Goal: Task Accomplishment & Management: Manage account settings

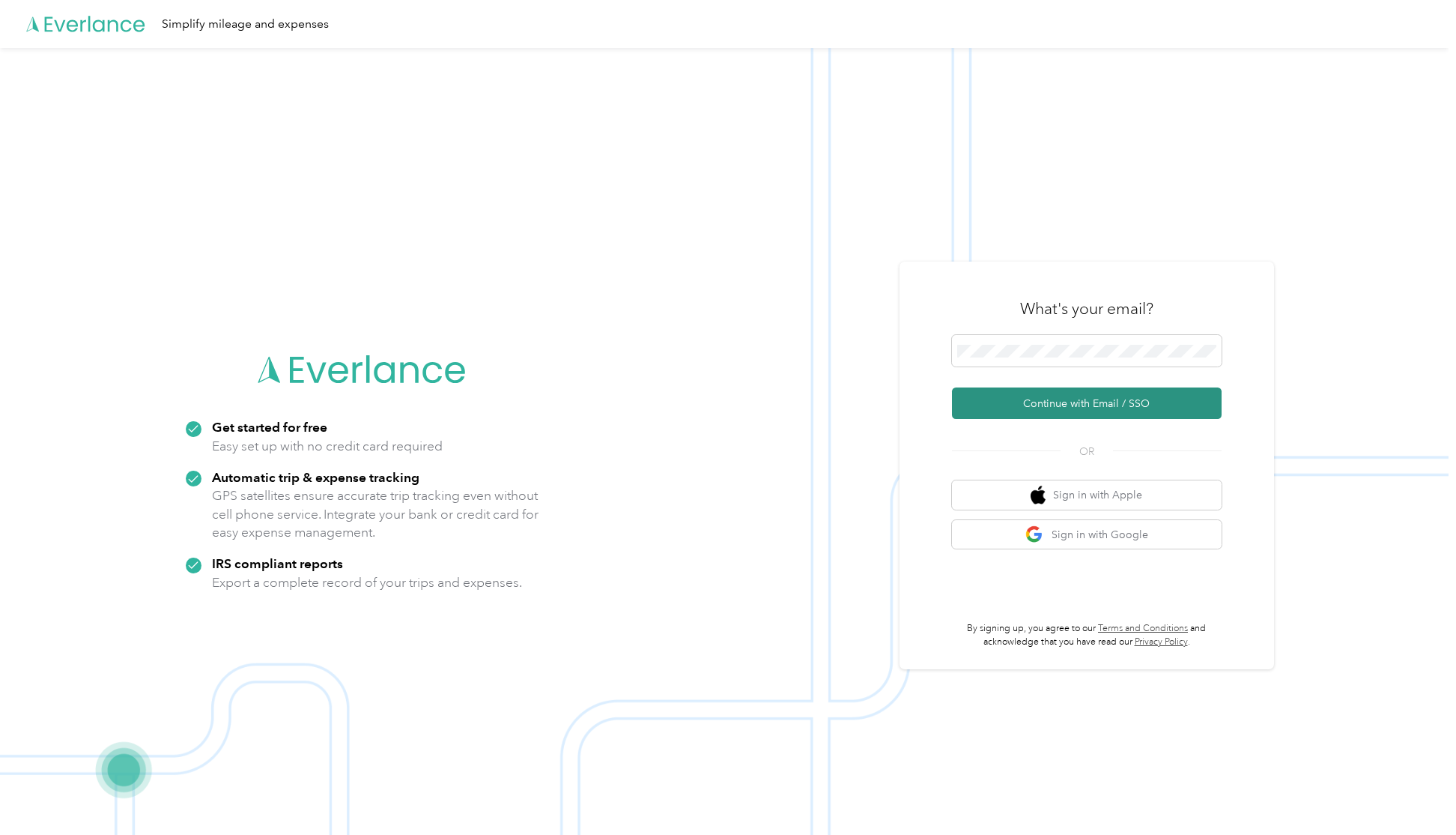
click at [1060, 401] on button "Continue with Email / SSO" at bounding box center [1087, 403] width 270 height 32
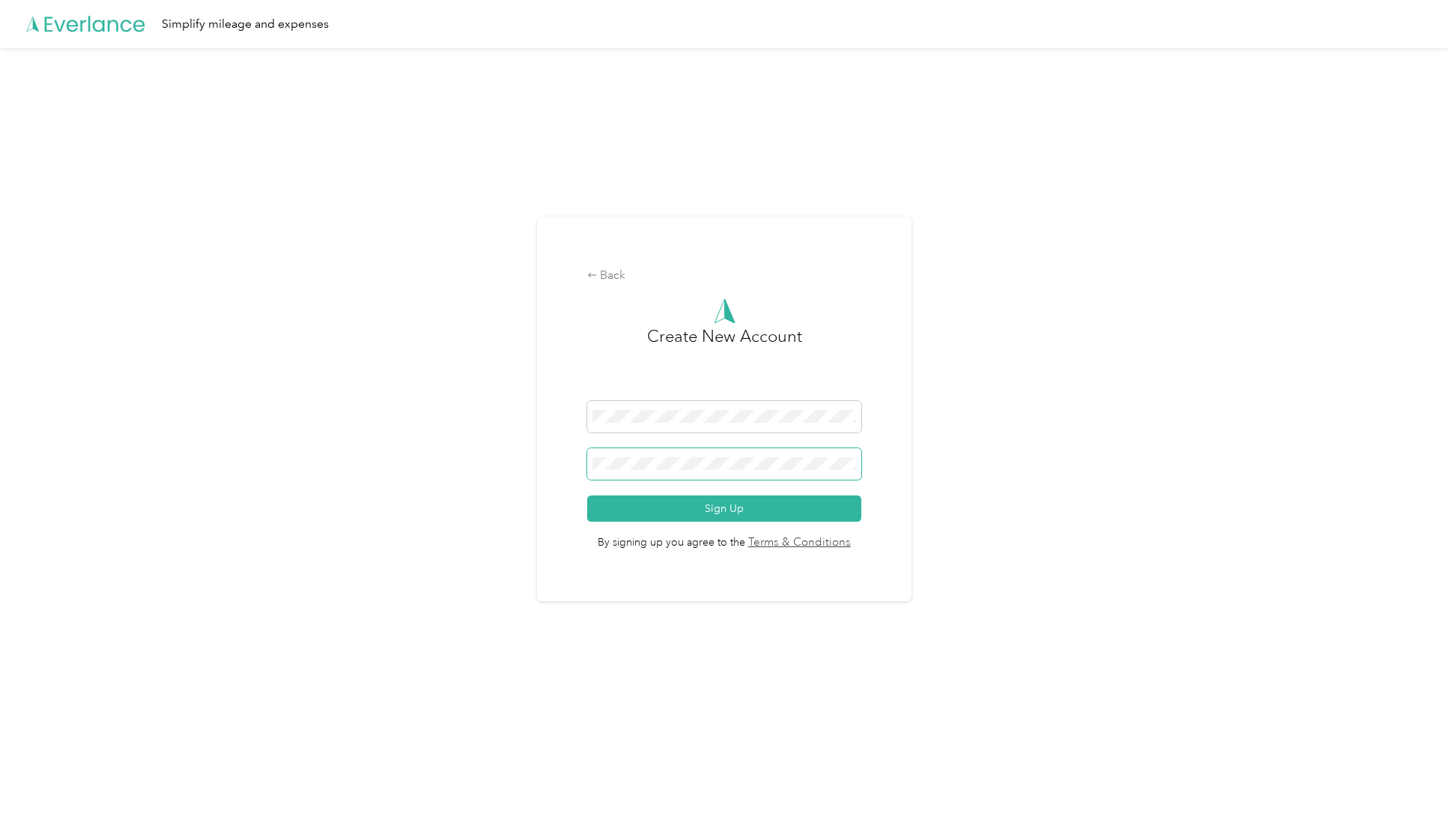
click at [588, 495] on button "Sign Up" at bounding box center [725, 508] width 274 height 26
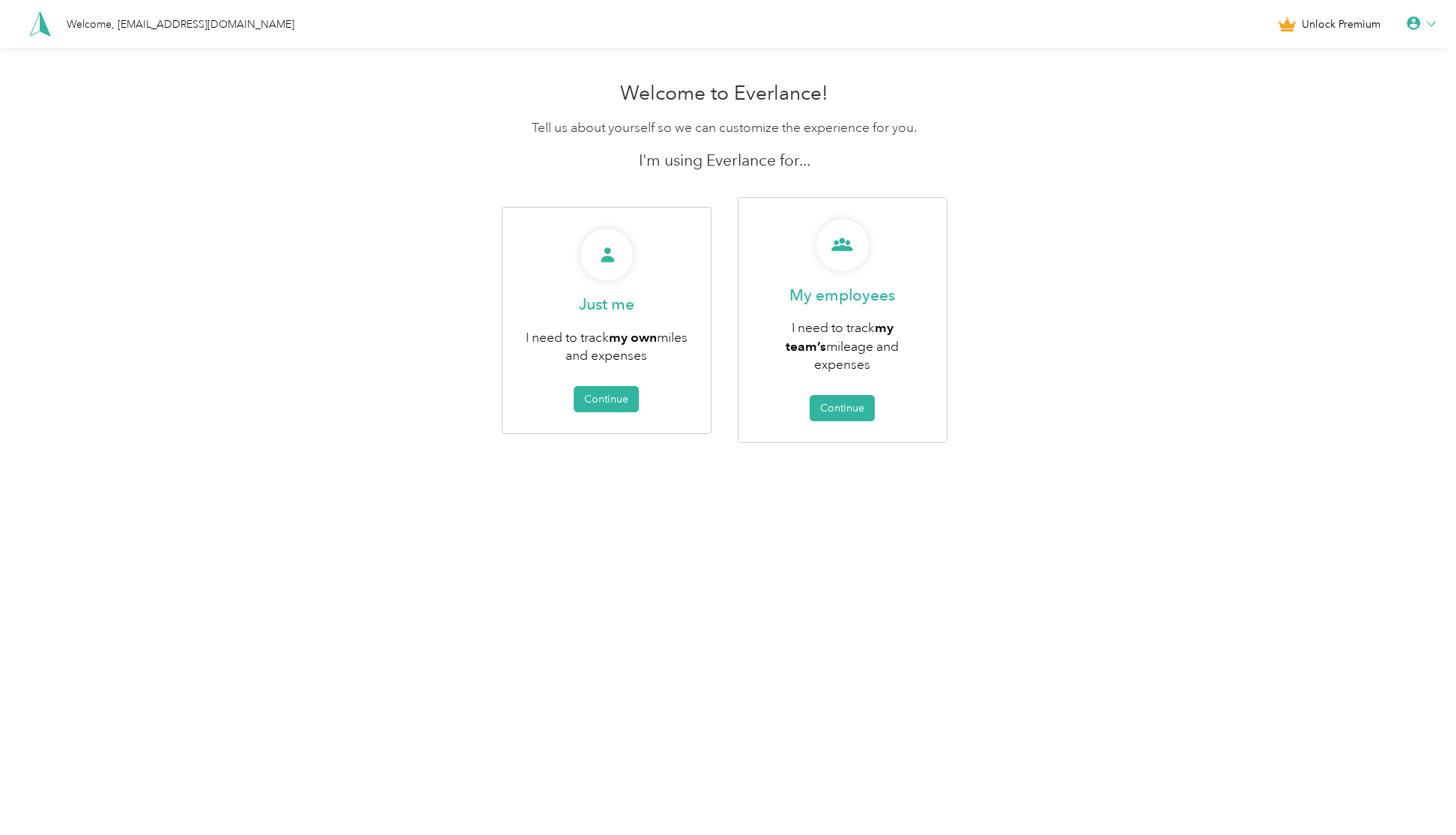
click at [1421, 21] on icon at bounding box center [1413, 23] width 13 height 13
click at [1419, 20] on icon at bounding box center [1413, 23] width 13 height 13
click at [1332, 113] on div "Logout" at bounding box center [1371, 116] width 168 height 32
